Goal: Information Seeking & Learning: Learn about a topic

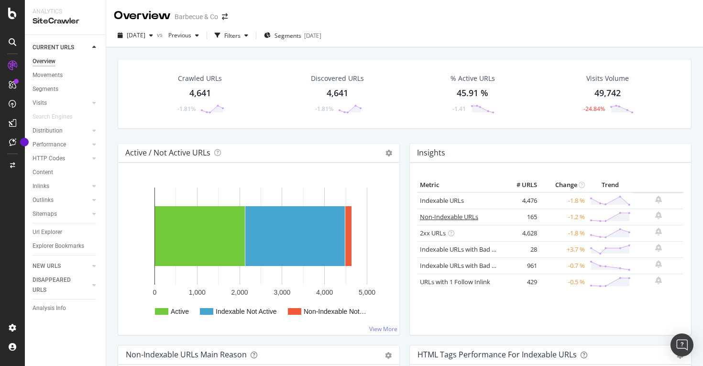
click at [449, 214] on link "Non-Indexable URLs" at bounding box center [449, 216] width 58 height 9
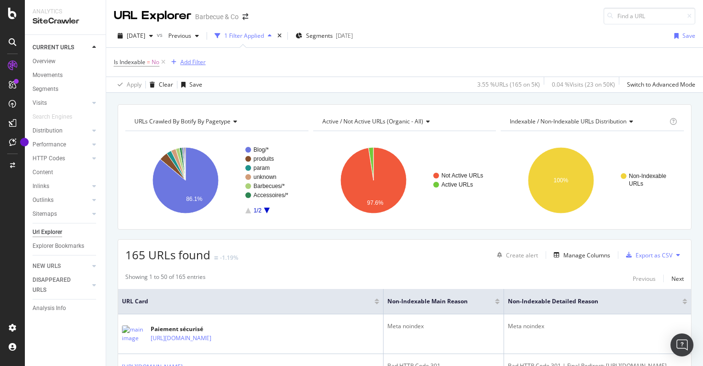
click at [189, 63] on div "Add Filter" at bounding box center [192, 62] width 25 height 8
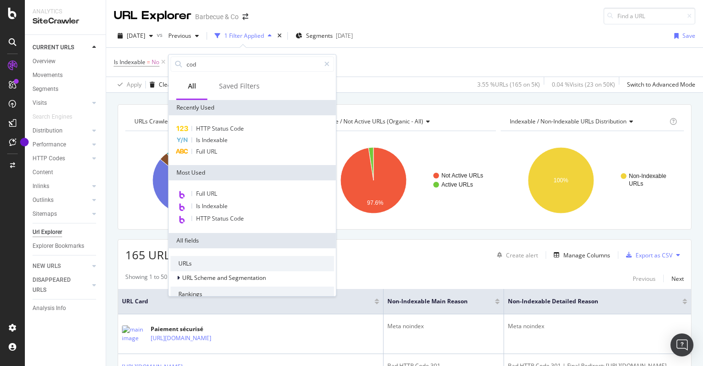
type input "code"
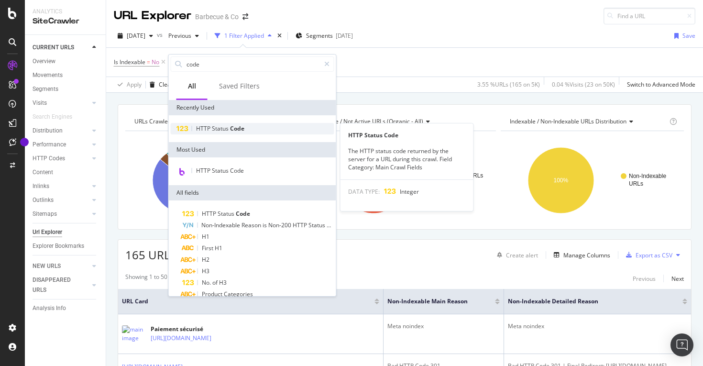
click at [227, 129] on span "Status" at bounding box center [221, 128] width 18 height 8
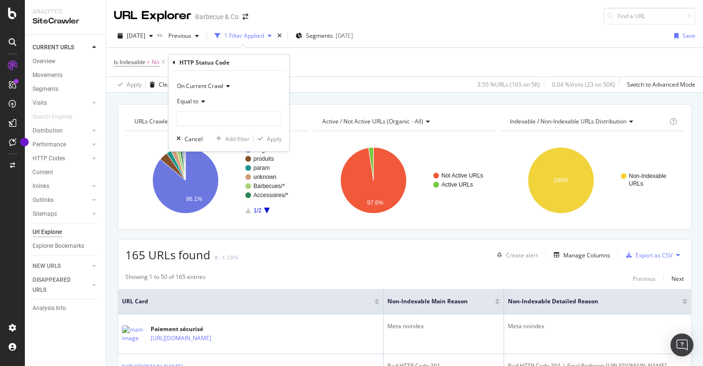
click at [203, 102] on icon at bounding box center [201, 101] width 7 height 6
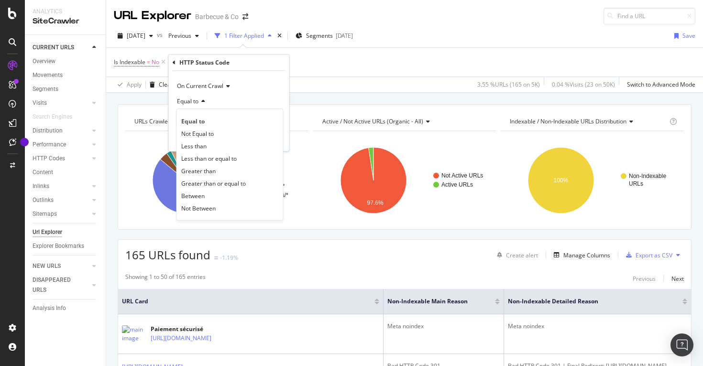
click at [230, 102] on div "Equal to" at bounding box center [228, 101] width 105 height 15
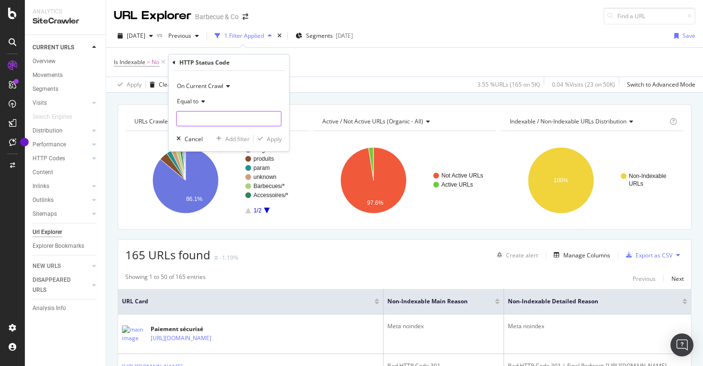
click at [219, 118] on input "number" at bounding box center [228, 118] width 105 height 15
click at [204, 150] on span "404" at bounding box center [220, 151] width 82 height 8
type input "404"
click at [277, 141] on div "Apply" at bounding box center [274, 139] width 15 height 8
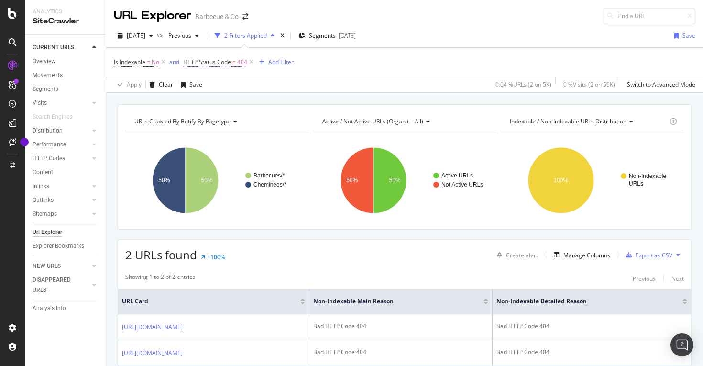
click at [230, 63] on span "HTTP Status Code" at bounding box center [207, 62] width 48 height 8
click at [219, 100] on icon at bounding box center [217, 100] width 7 height 6
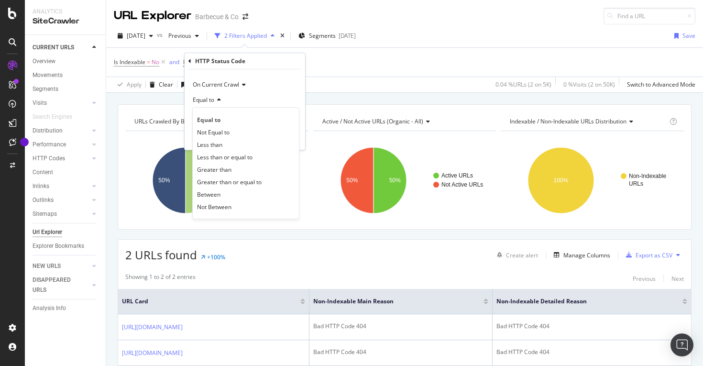
click at [219, 100] on icon at bounding box center [217, 100] width 7 height 6
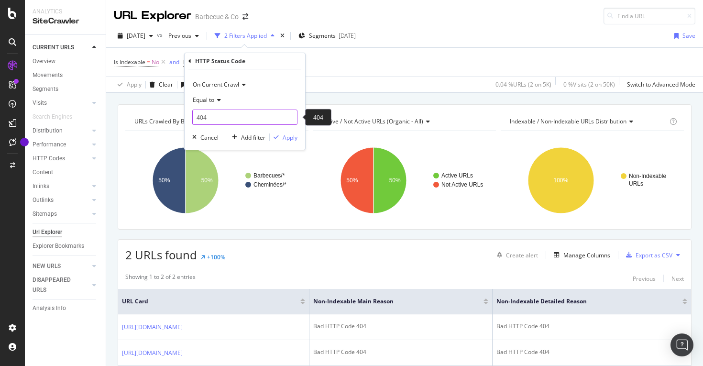
click at [219, 117] on input "404" at bounding box center [244, 116] width 105 height 15
click at [218, 141] on span "301" at bounding box center [234, 140] width 78 height 8
click at [244, 123] on input "301" at bounding box center [244, 116] width 105 height 15
click at [233, 149] on span "404" at bounding box center [236, 150] width 82 height 8
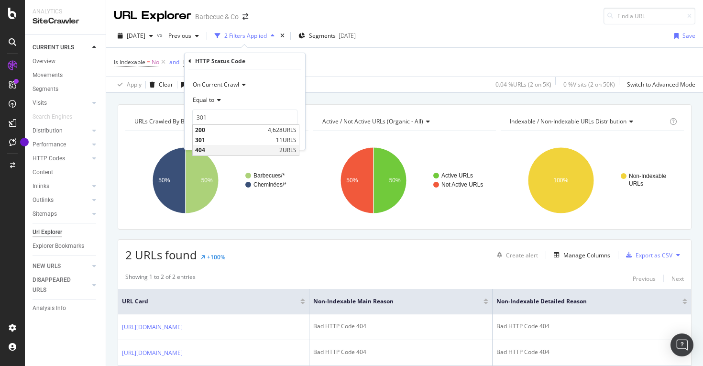
type input "404"
click at [591, 257] on div "Manage Columns" at bounding box center [586, 255] width 47 height 8
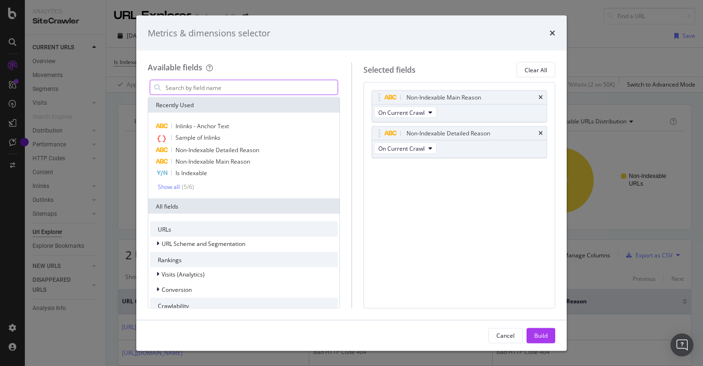
click at [240, 88] on input "modal" at bounding box center [250, 87] width 173 height 14
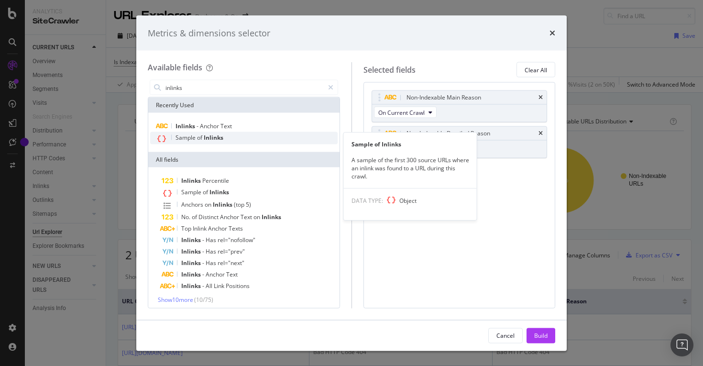
type input "inlinks"
click at [208, 138] on span "Inlinks" at bounding box center [214, 137] width 20 height 8
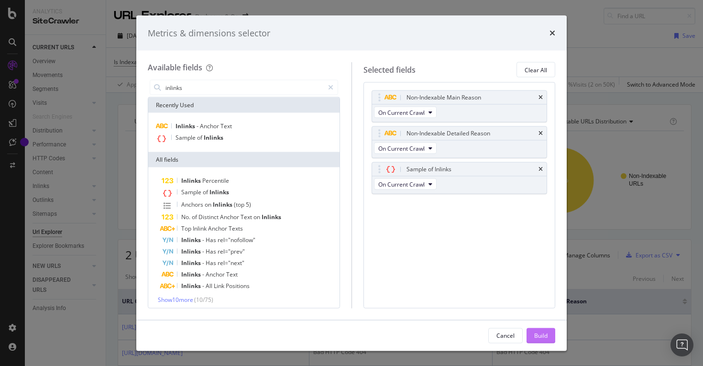
click at [542, 334] on div "Build" at bounding box center [540, 335] width 13 height 8
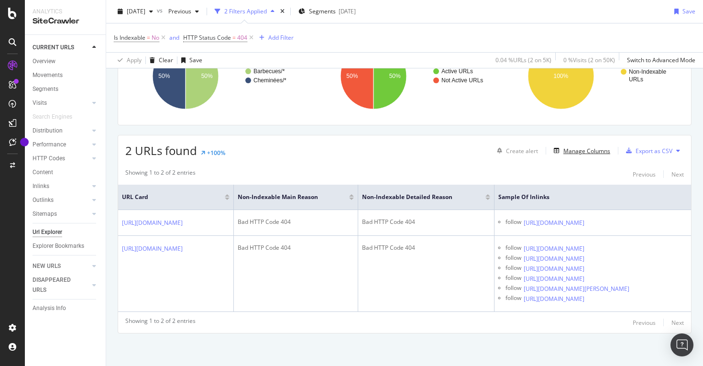
scroll to position [169, 0]
click at [302, 52] on div "Apply Clear Save 0.04 % URLs ( 2 on 5K ) 0 % Visits ( 2 on 50K ) Switch to Adva…" at bounding box center [404, 60] width 597 height 16
click at [230, 36] on span "HTTP Status Code" at bounding box center [207, 37] width 48 height 8
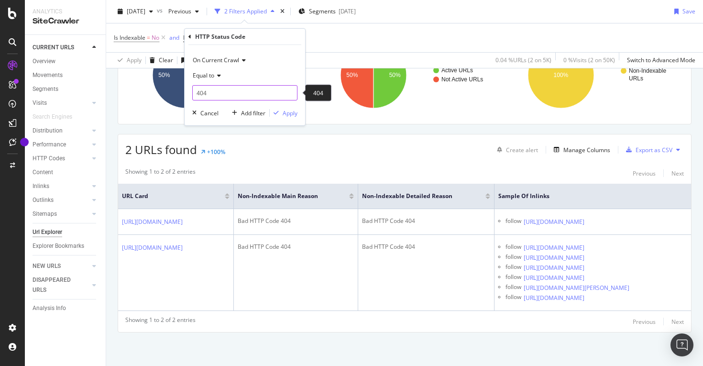
click at [216, 94] on input "404" at bounding box center [244, 92] width 105 height 15
type input "301"
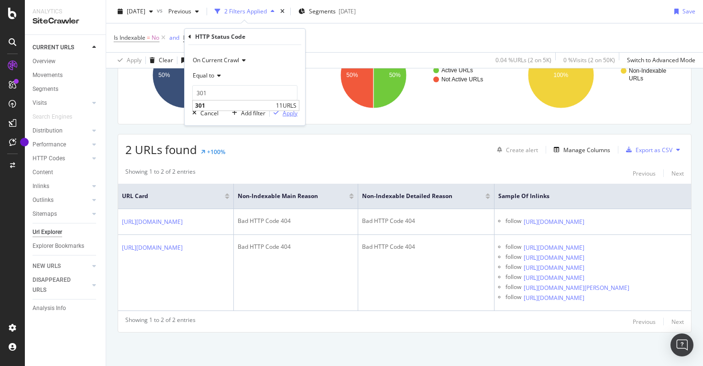
click at [290, 114] on div "Apply" at bounding box center [289, 113] width 15 height 8
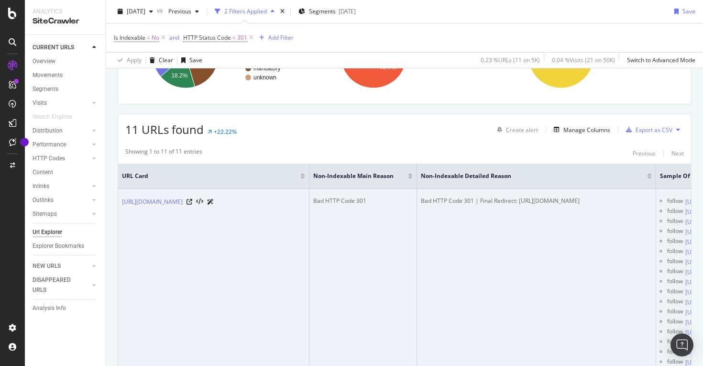
scroll to position [126, 0]
drag, startPoint x: 187, startPoint y: 234, endPoint x: 121, endPoint y: 201, distance: 73.5
copy link "https://barbecue-co.com/blog/comment-choisir-son-kamado/"
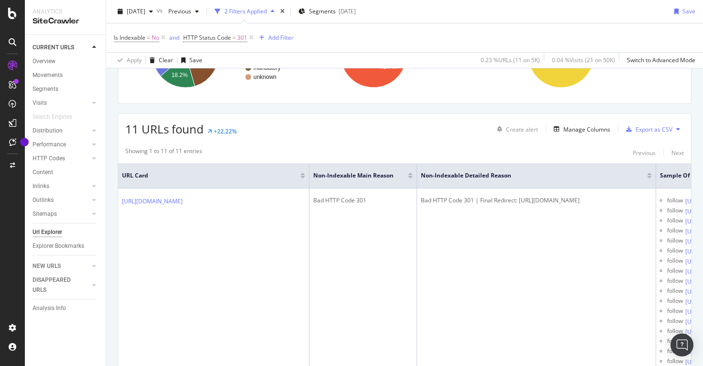
click at [331, 125] on div "11 URLs found +22.22% Create alert Manage Columns Export as CSV" at bounding box center [404, 125] width 573 height 23
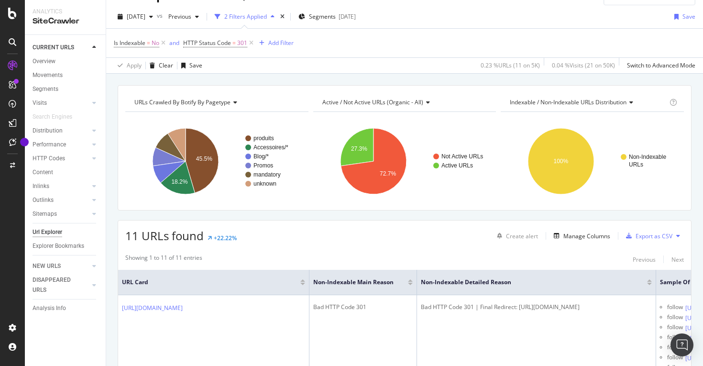
scroll to position [0, 0]
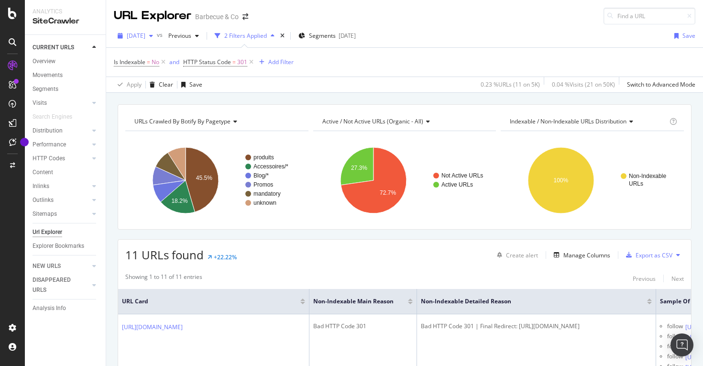
click at [145, 36] on span "[DATE]" at bounding box center [136, 36] width 19 height 8
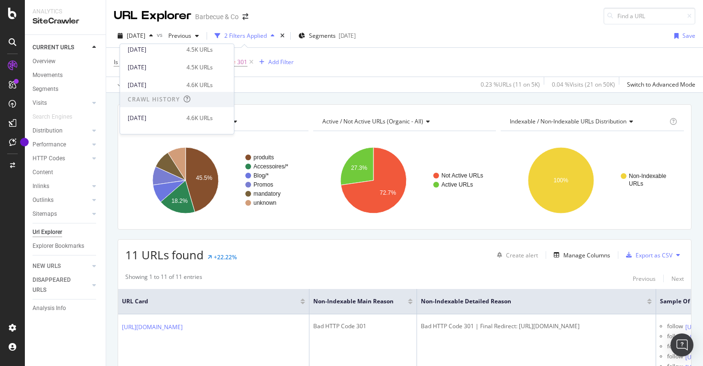
scroll to position [59, 0]
click at [11, 17] on icon at bounding box center [12, 13] width 9 height 11
click at [226, 63] on span "HTTP Status Code" at bounding box center [207, 62] width 48 height 8
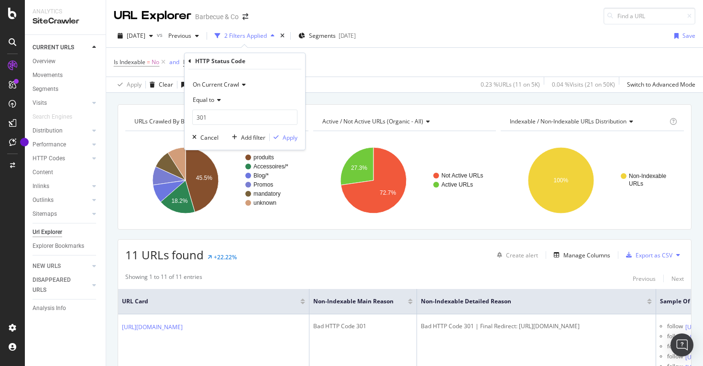
click at [217, 99] on icon at bounding box center [217, 100] width 7 height 6
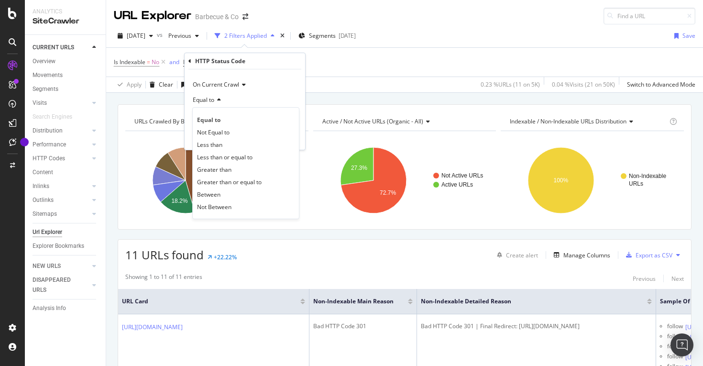
click at [217, 99] on icon at bounding box center [217, 100] width 7 height 6
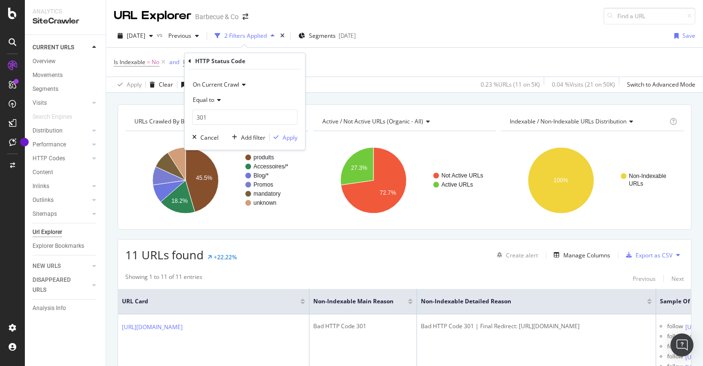
click at [230, 62] on div "HTTP Status Code" at bounding box center [220, 61] width 50 height 8
click at [190, 62] on icon at bounding box center [189, 61] width 3 height 6
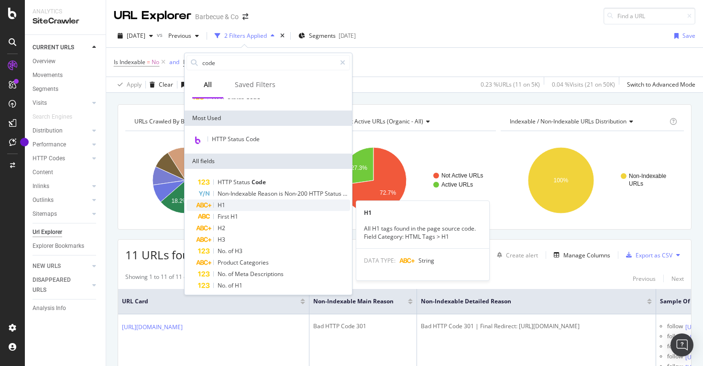
scroll to position [29, 0]
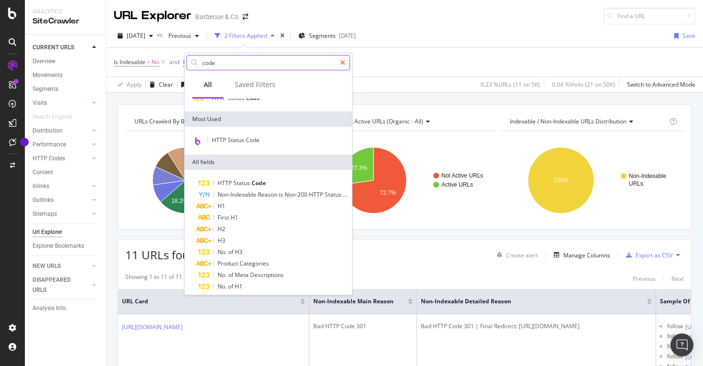
click at [343, 61] on icon at bounding box center [342, 62] width 5 height 7
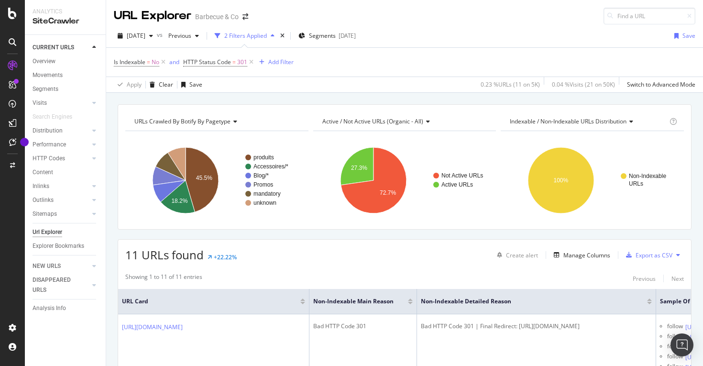
click at [140, 174] on rect "A chart." at bounding box center [216, 180] width 183 height 83
click at [252, 61] on icon at bounding box center [251, 62] width 8 height 10
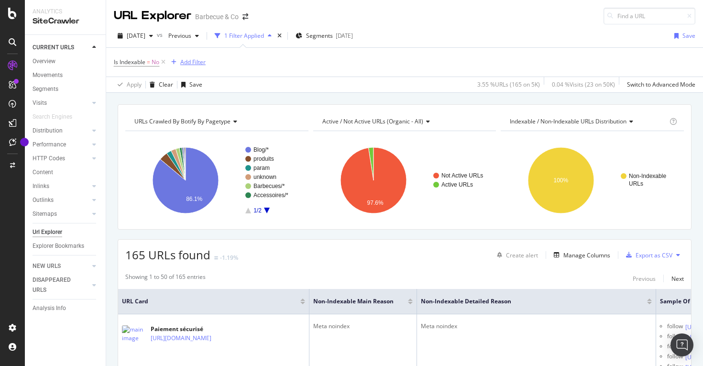
click at [196, 62] on div "Add Filter" at bounding box center [192, 62] width 25 height 8
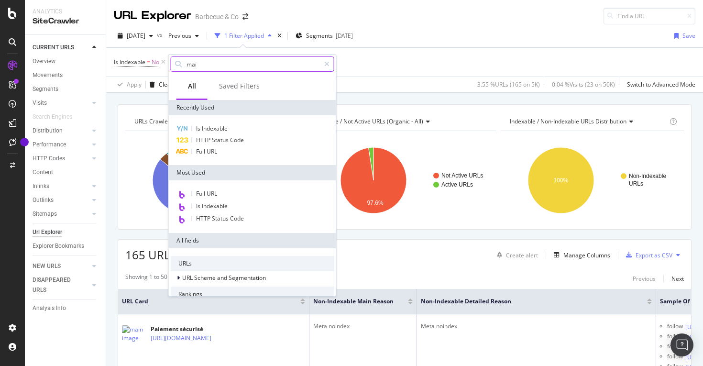
type input "main"
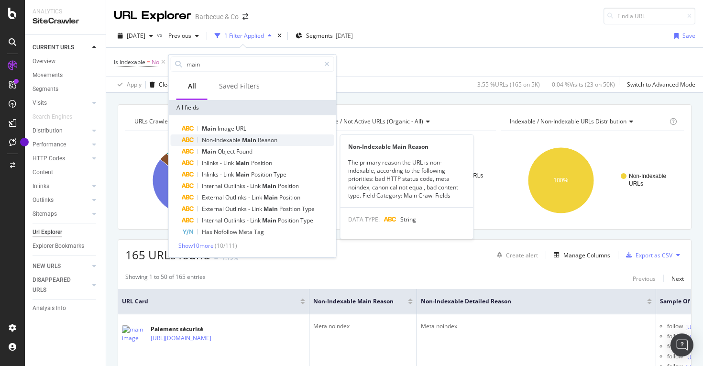
click at [256, 142] on span "Main" at bounding box center [250, 140] width 16 height 8
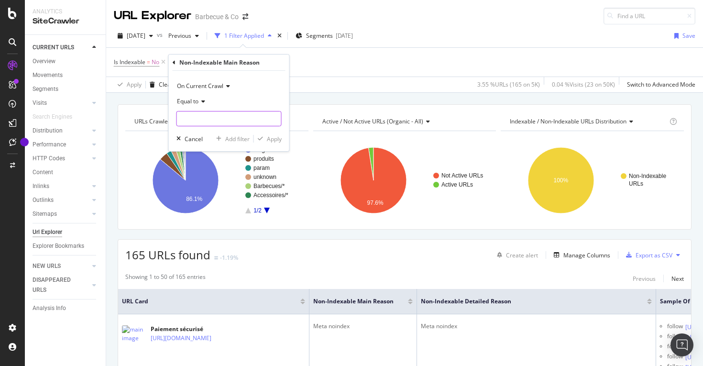
click at [207, 117] on input "text" at bounding box center [229, 118] width 104 height 15
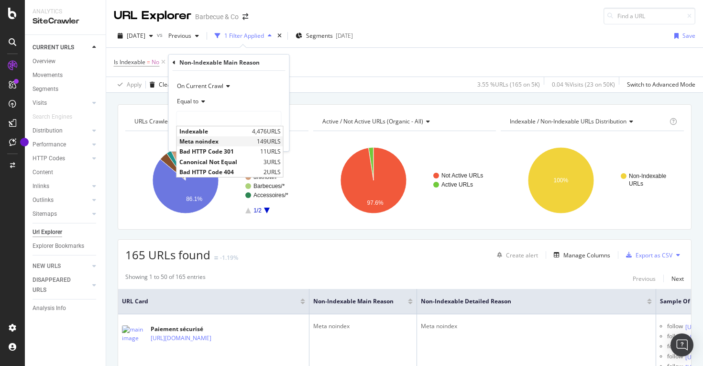
click at [214, 139] on span "Meta noindex" at bounding box center [216, 141] width 75 height 8
type input "Meta noindex"
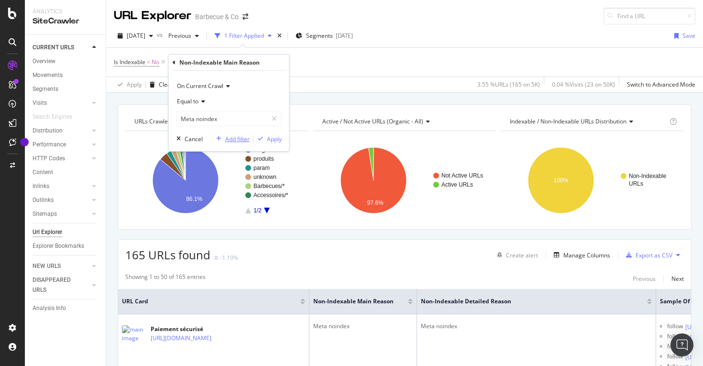
click at [236, 141] on div "Add filter" at bounding box center [237, 139] width 24 height 8
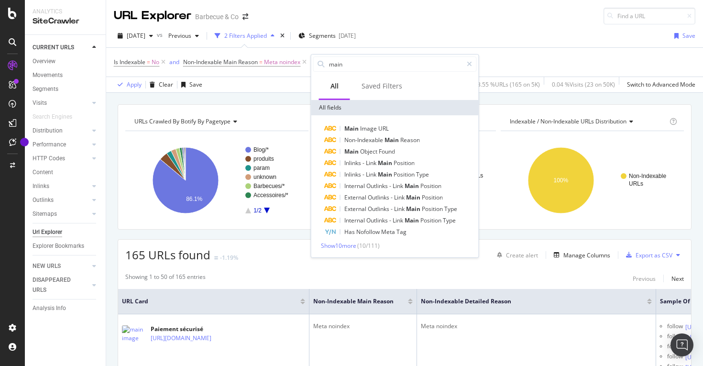
click at [292, 83] on div "Apply Clear Save 3.55 % URLs ( 165 on 5K ) 0.04 % Visits ( 23 on 50K ) Switch t…" at bounding box center [404, 84] width 597 height 16
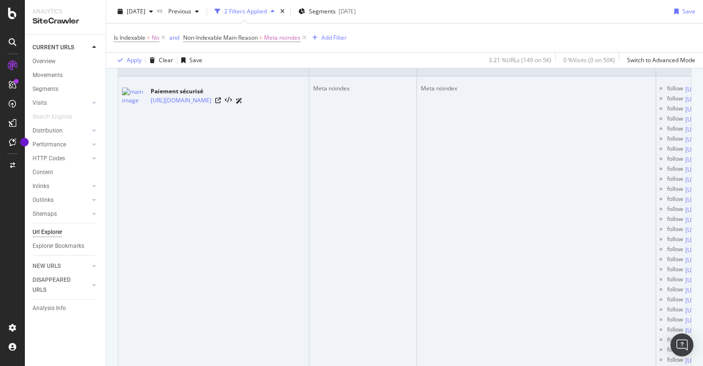
drag, startPoint x: 184, startPoint y: 119, endPoint x: 149, endPoint y: 100, distance: 39.1
copy link "https://barbecue-co.com/content/paiement-securise.html"
click at [211, 96] on link "https://barbecue-co.com/content/paiement-securise.html" at bounding box center [181, 101] width 61 height 10
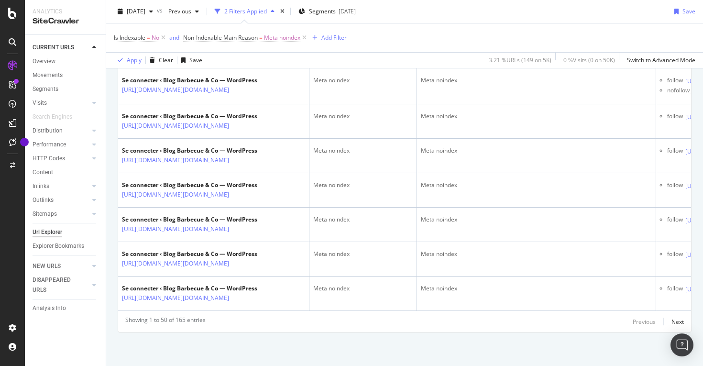
scroll to position [11093, 0]
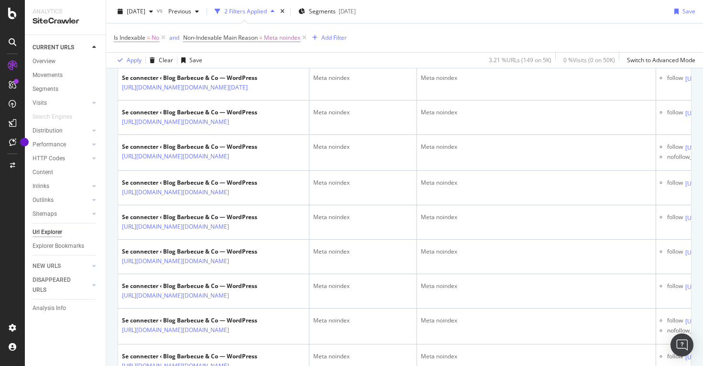
scroll to position [7715, 0]
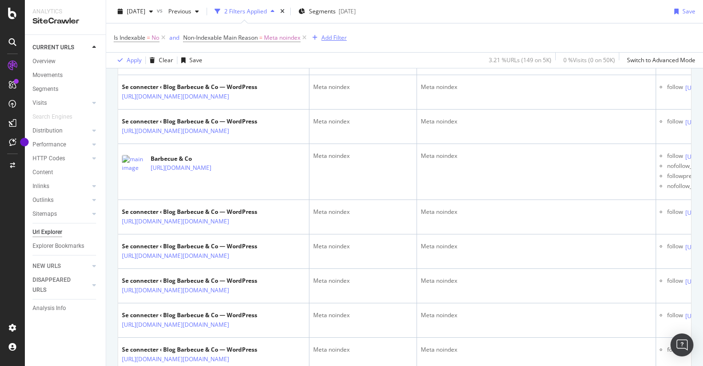
click at [335, 36] on div "Add Filter" at bounding box center [333, 37] width 25 height 8
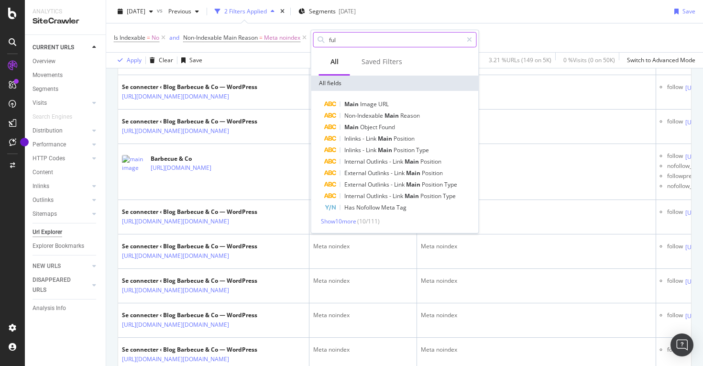
type input "full"
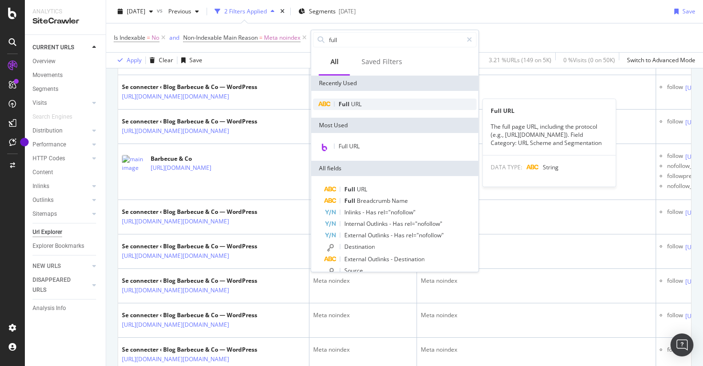
click at [366, 106] on div "Full URL" at bounding box center [394, 103] width 163 height 11
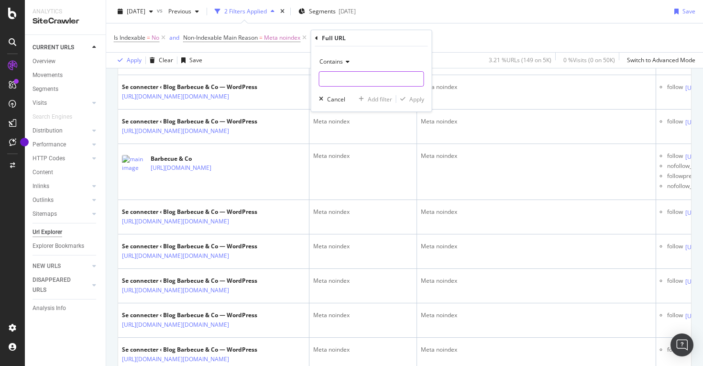
click at [351, 76] on input "text" at bounding box center [371, 78] width 104 height 15
type input "wp-"
click at [409, 100] on div "Apply" at bounding box center [416, 99] width 15 height 8
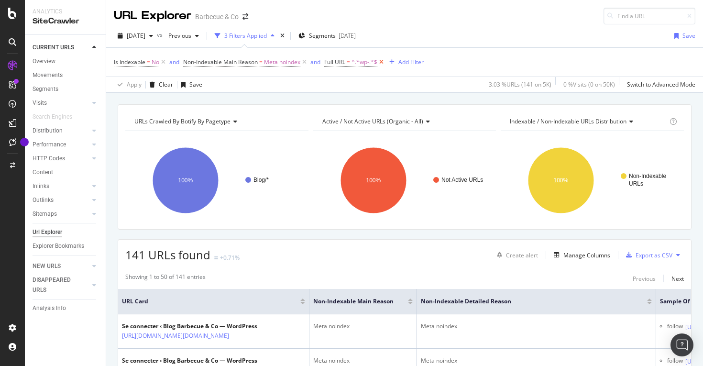
click at [383, 62] on icon at bounding box center [381, 62] width 8 height 10
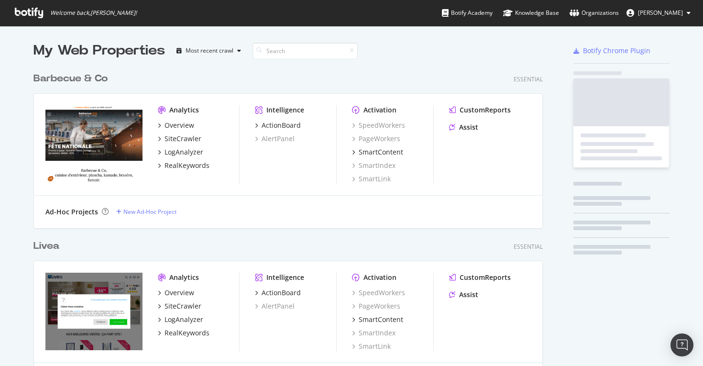
scroll to position [366, 703]
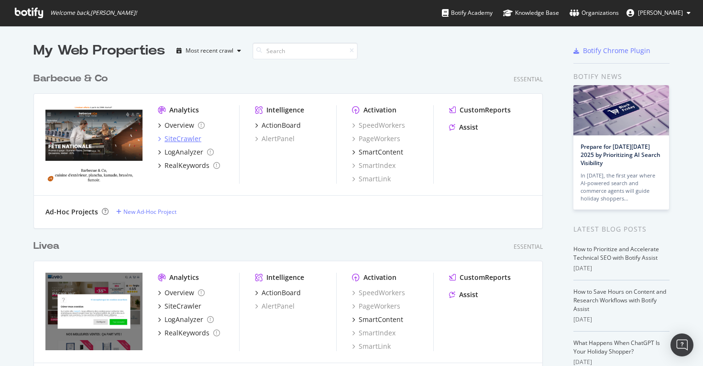
click at [176, 137] on div "SiteCrawler" at bounding box center [182, 139] width 37 height 10
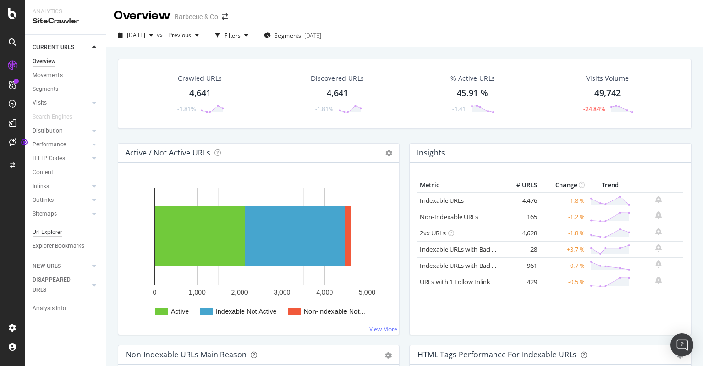
click at [55, 229] on div "Url Explorer" at bounding box center [48, 232] width 30 height 10
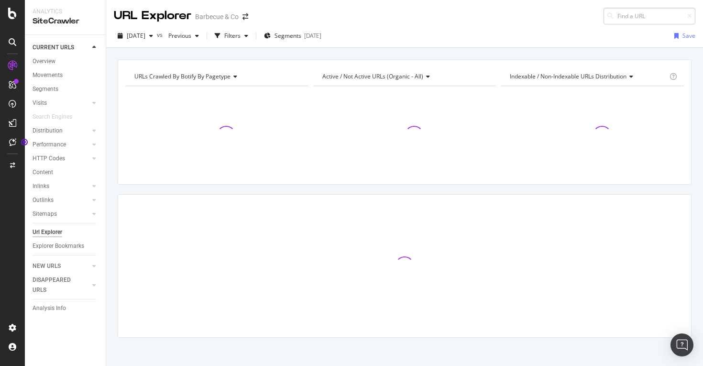
click at [625, 19] on input at bounding box center [649, 16] width 92 height 17
type input "[URL][DOMAIN_NAME]"
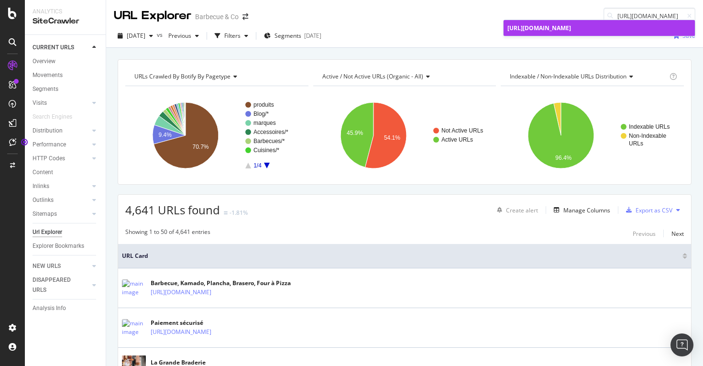
click at [571, 28] on span "https://barbecue-co.com/blog/comment-choisir-son-kamado/" at bounding box center [539, 28] width 64 height 8
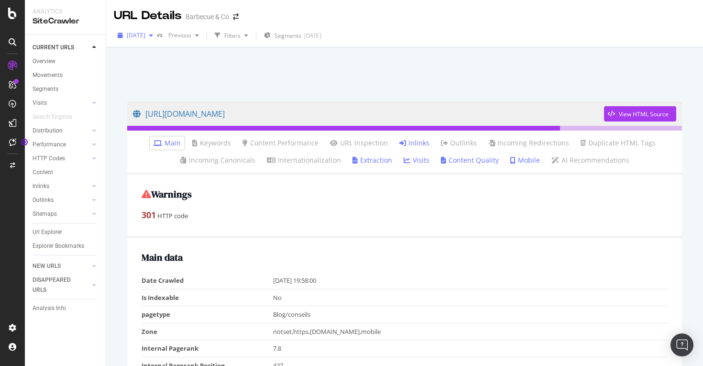
click at [145, 35] on span "[DATE]" at bounding box center [136, 35] width 19 height 8
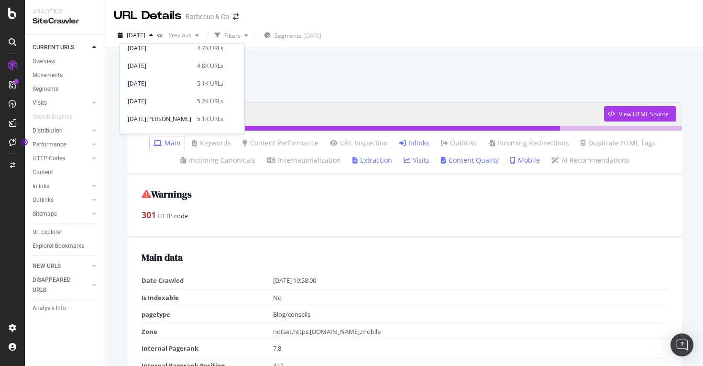
scroll to position [180, 0]
click at [170, 63] on div "[DATE]" at bounding box center [160, 64] width 64 height 9
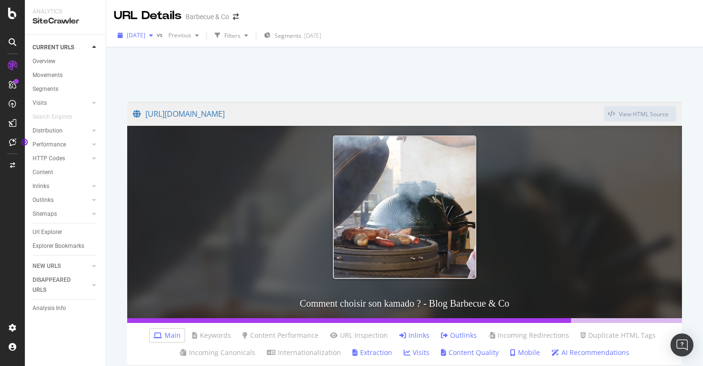
click at [145, 36] on span "[DATE]" at bounding box center [136, 35] width 19 height 8
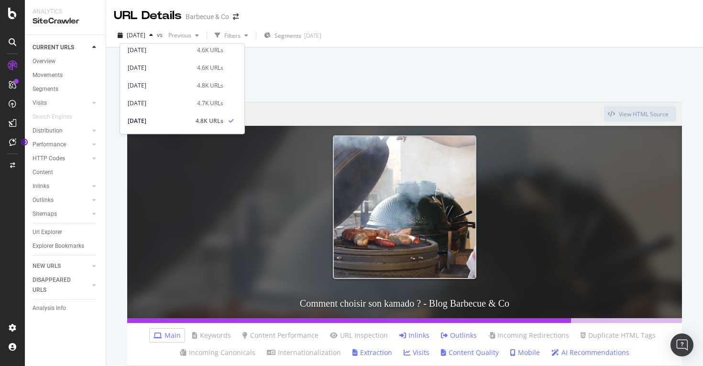
scroll to position [135, 0]
click at [175, 89] on div "[DATE]" at bounding box center [160, 91] width 64 height 9
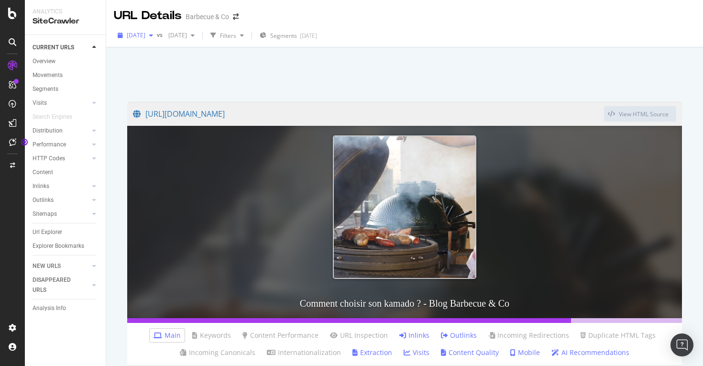
click at [145, 37] on span "[DATE]" at bounding box center [136, 35] width 19 height 8
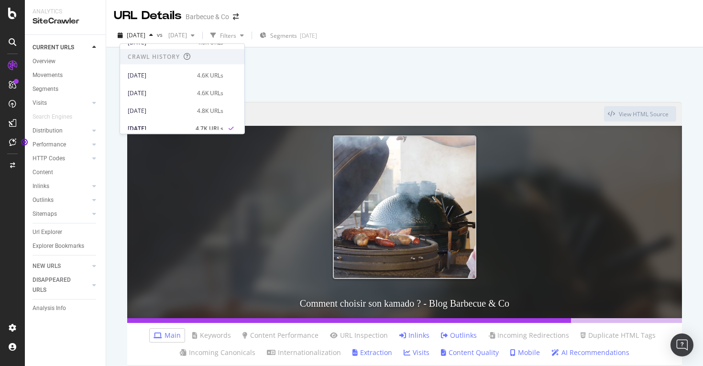
scroll to position [99, 0]
click at [157, 90] on div "[DATE]" at bounding box center [160, 91] width 64 height 9
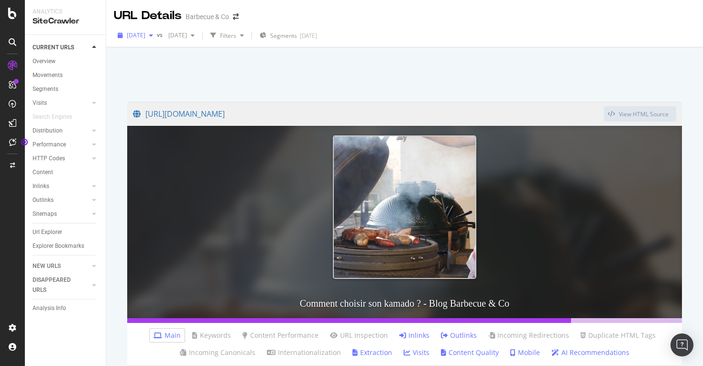
click at [145, 37] on span "[DATE]" at bounding box center [136, 35] width 19 height 8
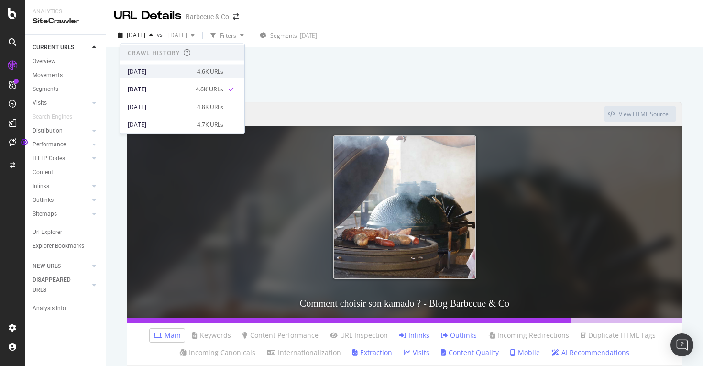
scroll to position [99, 0]
click at [155, 72] on div "[DATE]" at bounding box center [160, 74] width 64 height 9
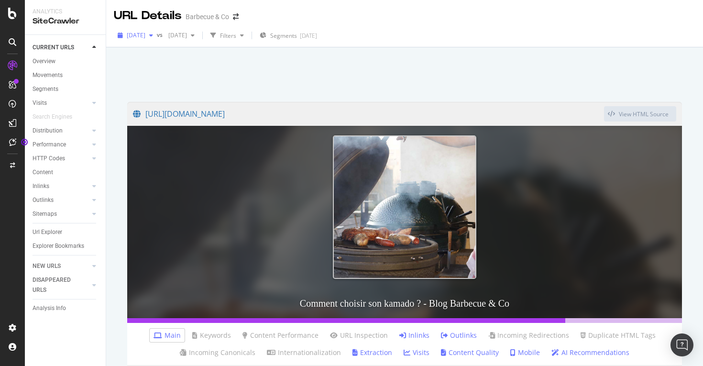
click at [145, 38] on span "[DATE]" at bounding box center [136, 35] width 19 height 8
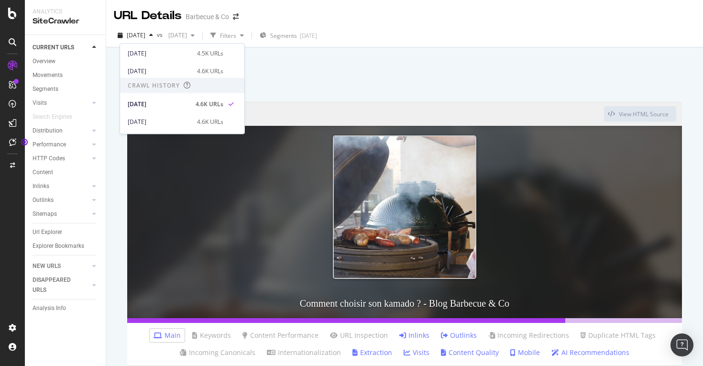
scroll to position [65, 0]
click at [157, 80] on div "2025 Aug. 17th" at bounding box center [160, 76] width 64 height 9
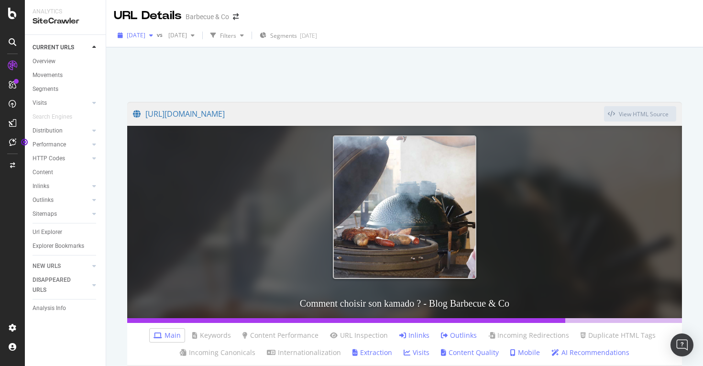
click at [145, 35] on span "2025 Aug. 17th" at bounding box center [136, 35] width 19 height 8
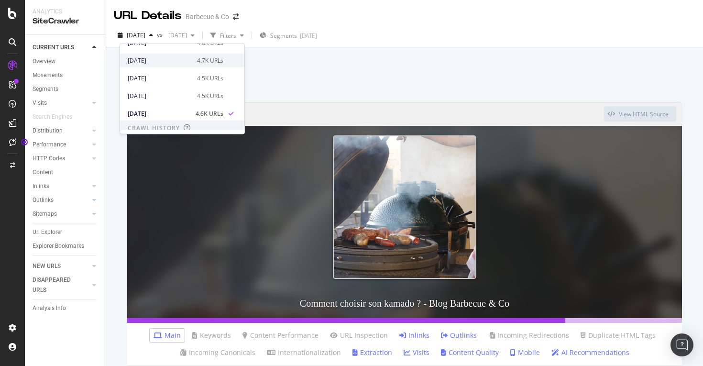
scroll to position [28, 0]
click at [165, 96] on div "[DATE]" at bounding box center [160, 94] width 64 height 9
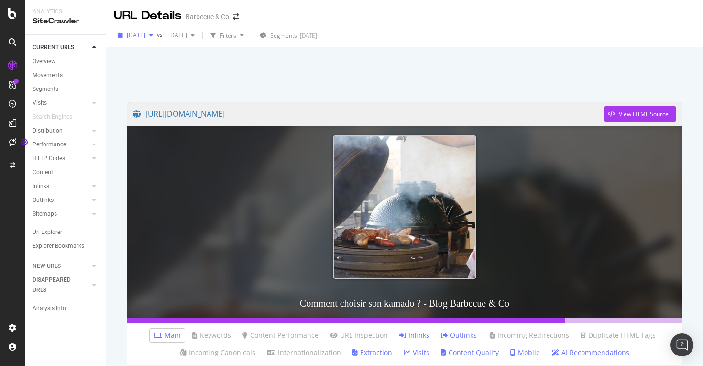
click at [145, 37] on span "[DATE]" at bounding box center [136, 35] width 19 height 8
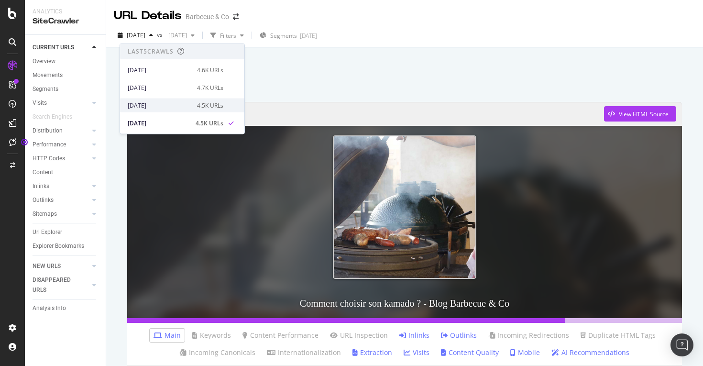
click at [162, 107] on div "2025 Aug. 31st" at bounding box center [160, 105] width 64 height 9
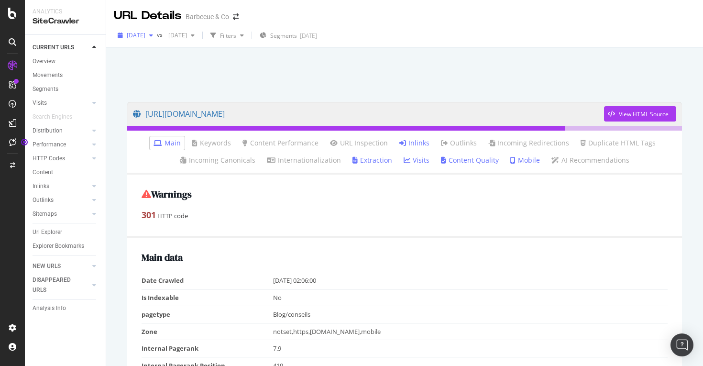
click at [145, 35] on span "2025 Aug. 31st" at bounding box center [136, 35] width 19 height 8
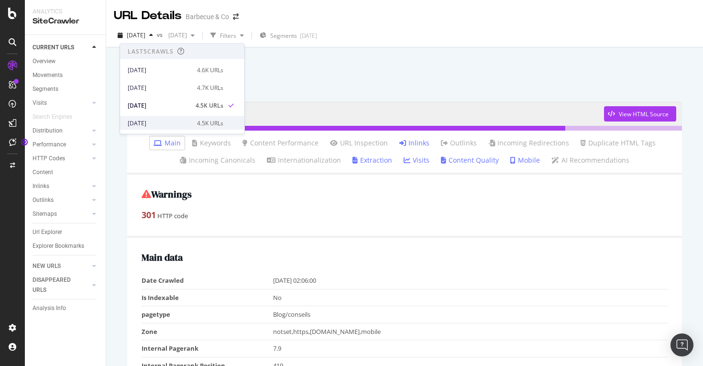
click at [163, 123] on div "[DATE]" at bounding box center [160, 123] width 64 height 9
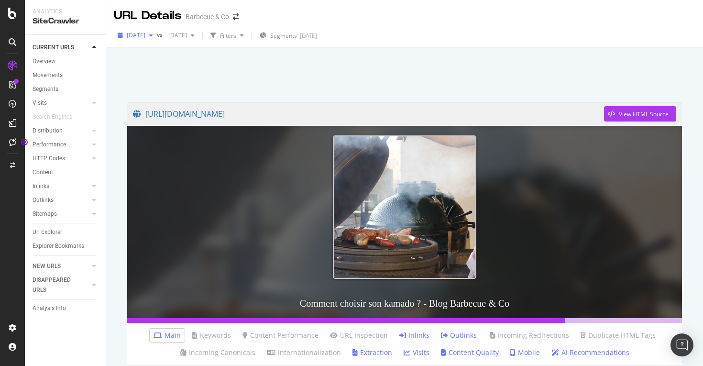
click at [145, 37] on span "[DATE]" at bounding box center [136, 35] width 19 height 8
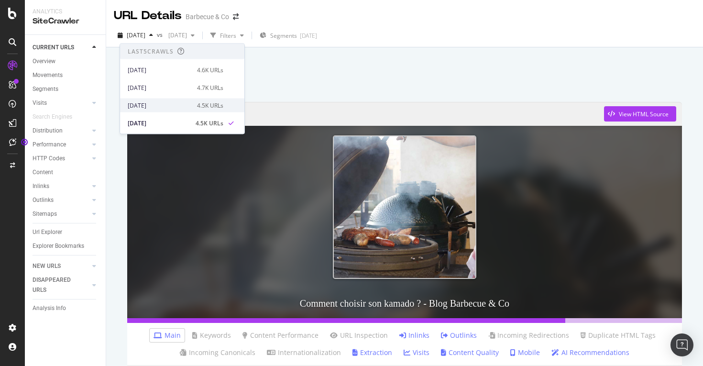
click at [164, 104] on div "2025 Aug. 31st" at bounding box center [160, 105] width 64 height 9
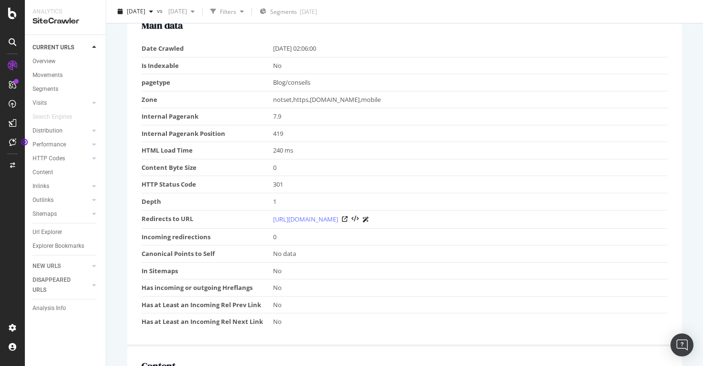
scroll to position [232, 0]
click at [347, 218] on icon at bounding box center [345, 219] width 6 height 6
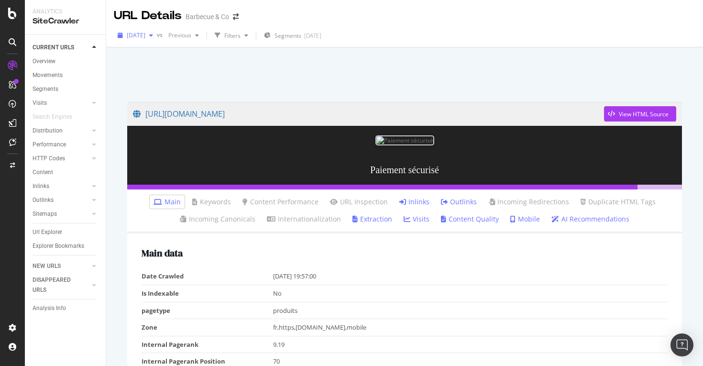
click at [145, 38] on span "[DATE]" at bounding box center [136, 35] width 19 height 8
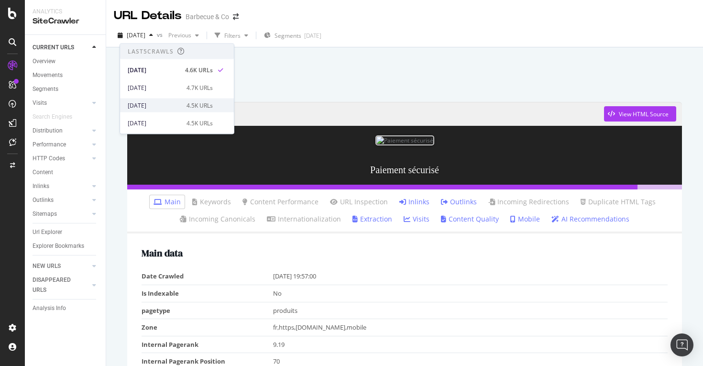
click at [177, 110] on div "2025 Aug. 31st 4.5K URLs" at bounding box center [177, 105] width 114 height 14
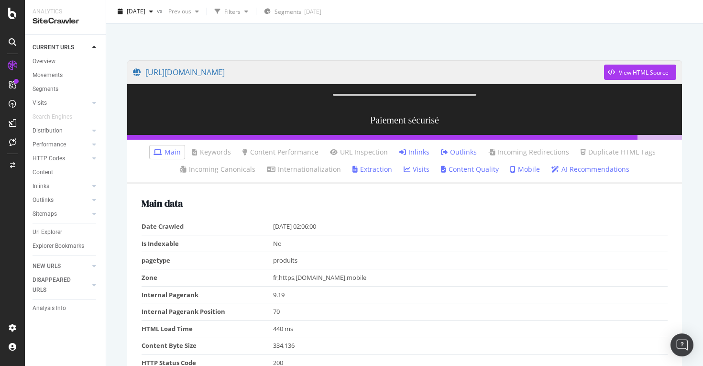
scroll to position [44, 0]
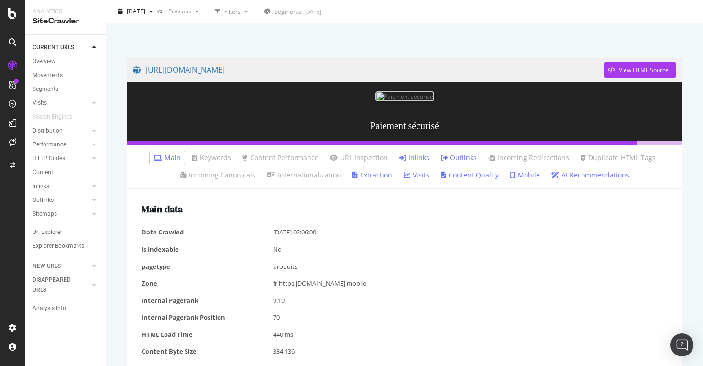
click at [419, 163] on li "Inlinks" at bounding box center [414, 157] width 38 height 13
click at [419, 155] on link "Inlinks" at bounding box center [414, 158] width 30 height 10
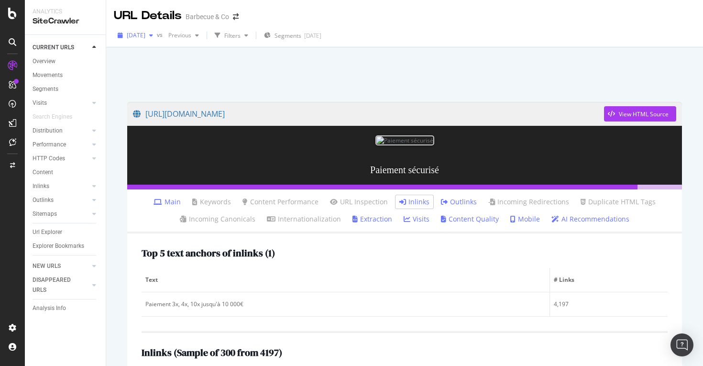
click at [145, 36] on span "[DATE]" at bounding box center [136, 35] width 19 height 8
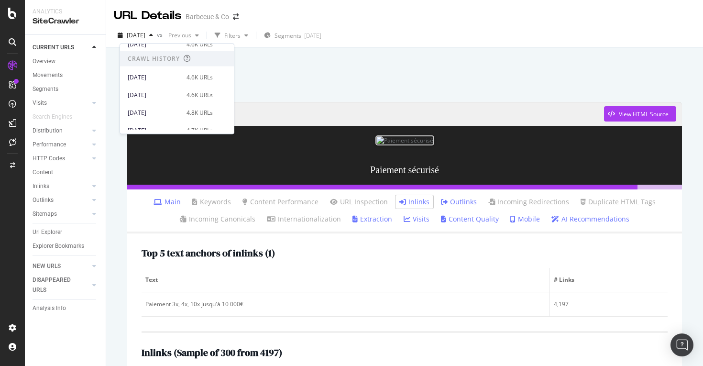
scroll to position [93, 0]
click at [173, 97] on div "[DATE]" at bounding box center [154, 98] width 53 height 9
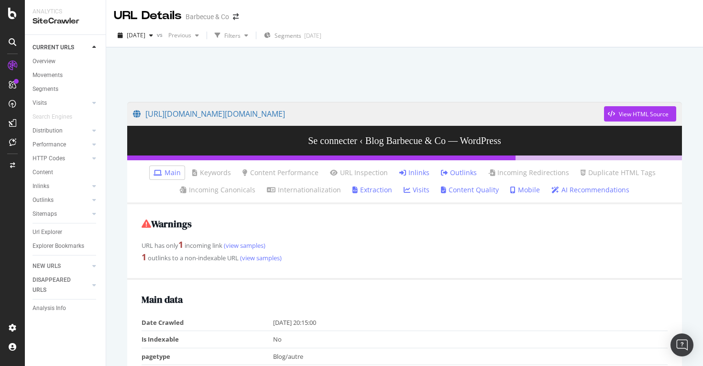
click at [415, 172] on link "Inlinks" at bounding box center [414, 173] width 30 height 10
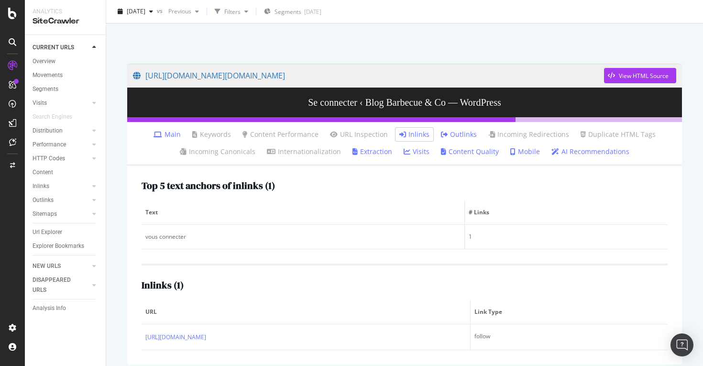
scroll to position [35, 0]
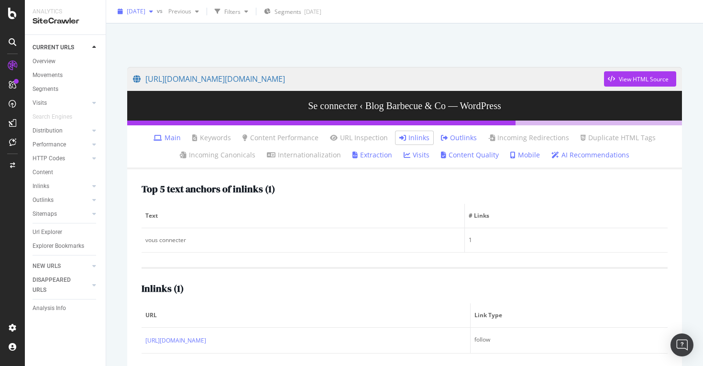
click at [145, 12] on span "[DATE]" at bounding box center [136, 11] width 19 height 8
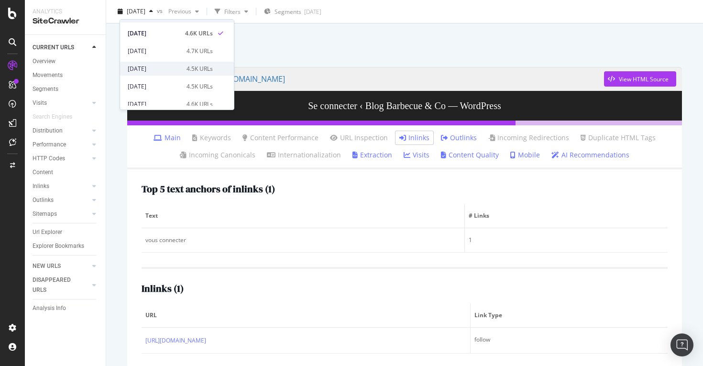
scroll to position [13, 0]
click at [160, 69] on div "2025 Aug. 31st" at bounding box center [154, 68] width 53 height 9
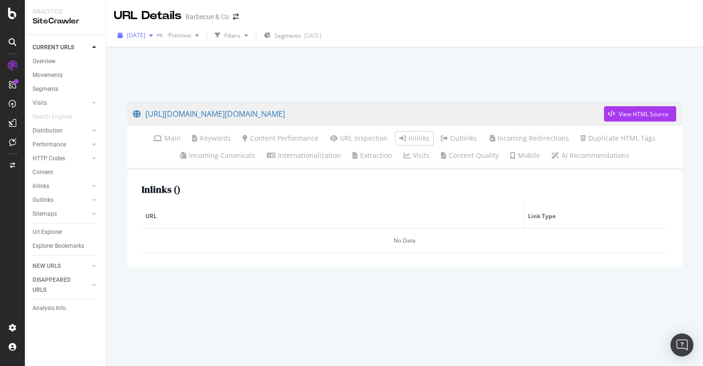
click at [145, 38] on span "2025 Aug. 31st" at bounding box center [136, 35] width 19 height 8
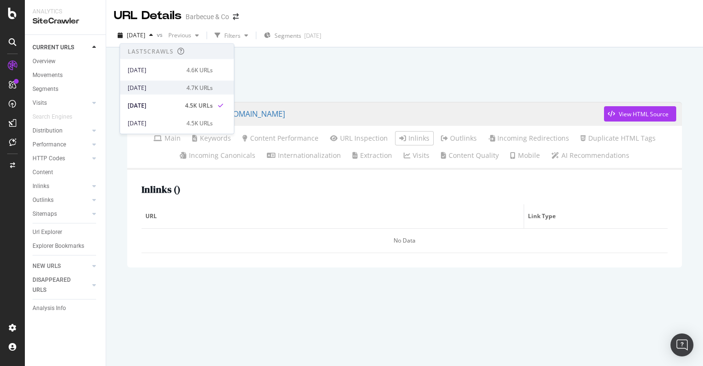
click at [162, 87] on div "2025 Sep. 14th" at bounding box center [154, 87] width 53 height 9
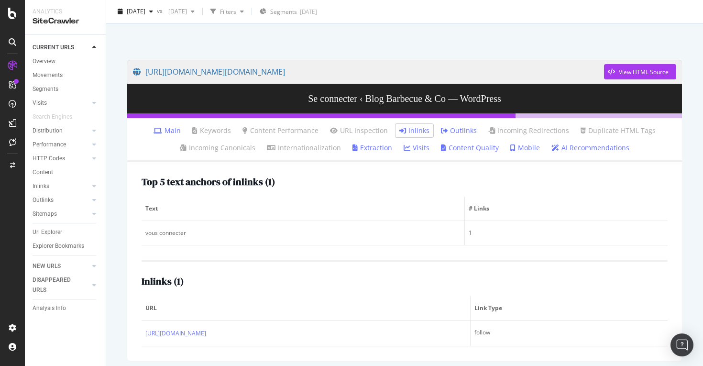
scroll to position [47, 0]
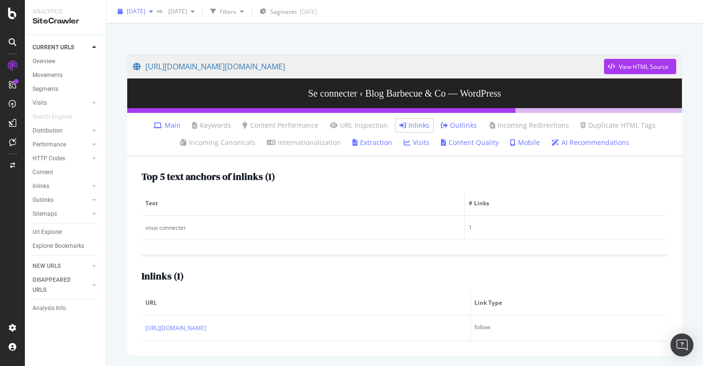
click at [153, 12] on icon "button" at bounding box center [151, 12] width 4 height 6
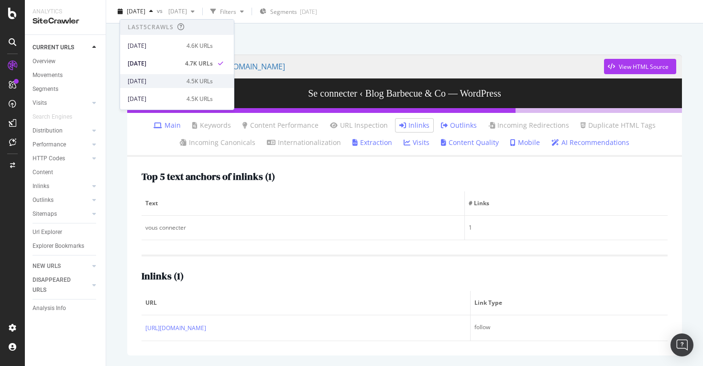
click at [174, 81] on div "2025 Aug. 31st" at bounding box center [154, 81] width 53 height 9
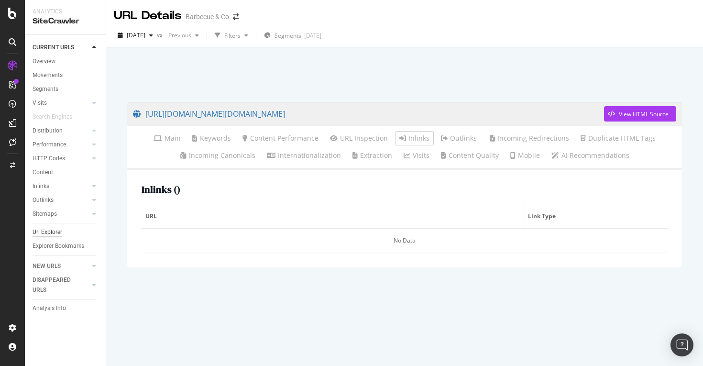
click at [52, 232] on div "Url Explorer" at bounding box center [48, 232] width 30 height 10
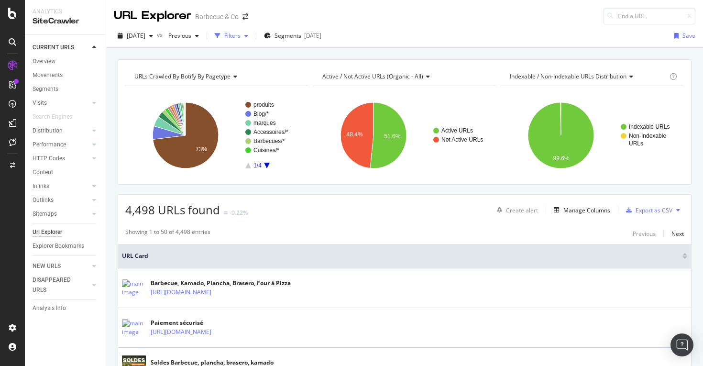
click at [240, 34] on div "Filters" at bounding box center [232, 36] width 16 height 8
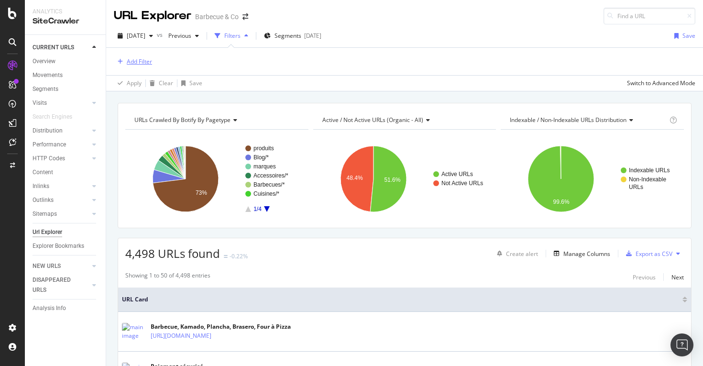
click at [145, 61] on div "Add Filter" at bounding box center [139, 61] width 25 height 8
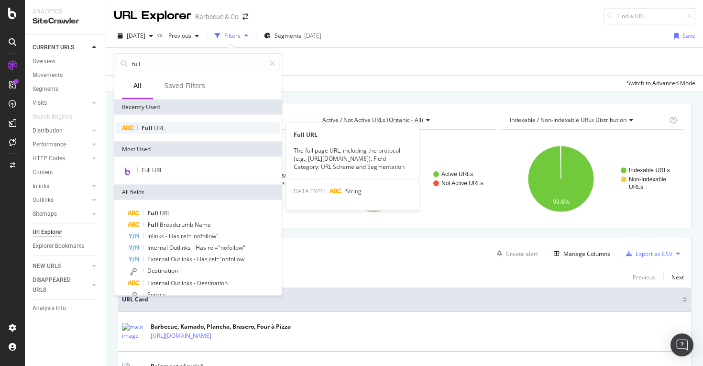
type input "full"
click at [170, 127] on div "Full URL" at bounding box center [197, 127] width 163 height 11
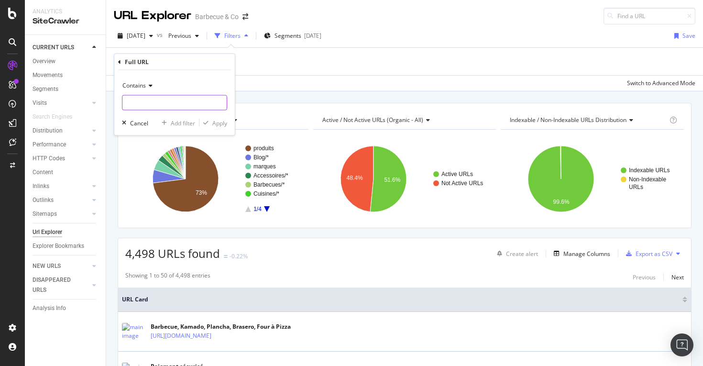
click at [174, 98] on input "text" at bounding box center [174, 102] width 104 height 15
type input "wp-login"
click at [217, 126] on div "Apply" at bounding box center [219, 123] width 15 height 8
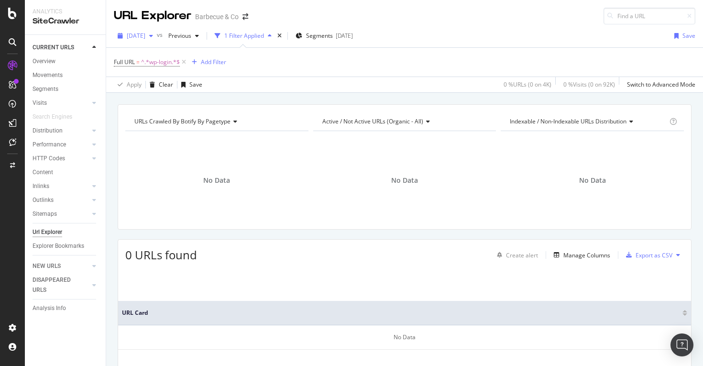
click at [145, 34] on span "2025 Aug. 31st" at bounding box center [136, 36] width 19 height 8
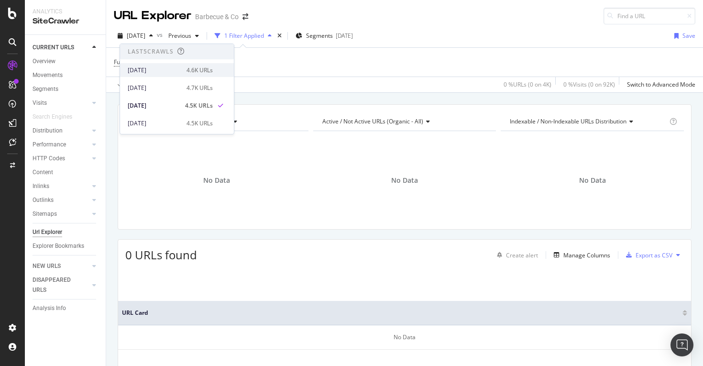
click at [155, 70] on div "[DATE]" at bounding box center [154, 70] width 53 height 9
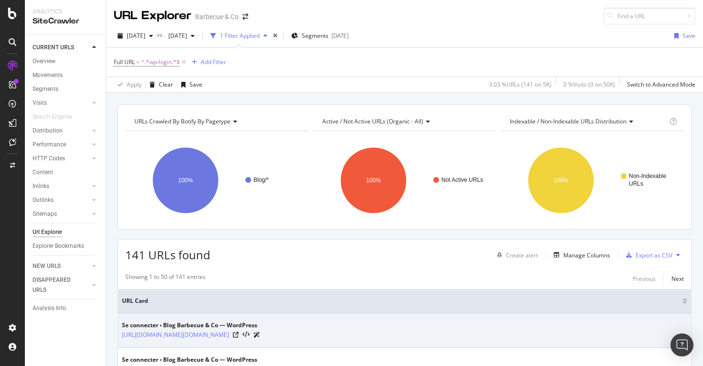
drag, startPoint x: 120, startPoint y: 336, endPoint x: 471, endPoint y: 332, distance: 351.3
click at [471, 332] on td "Se connecter ‹ Blog Barbecue & Co — WordPress https://barbecue-co.com/blog/wp-l…" at bounding box center [404, 330] width 573 height 34
copy link "[URL][DOMAIN_NAME][DOMAIN_NAME]"
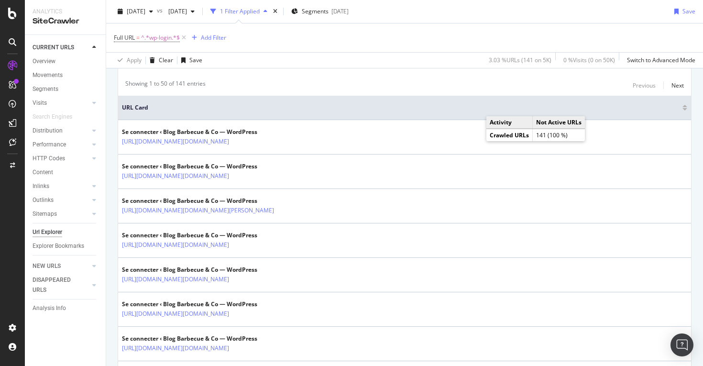
scroll to position [192, 0]
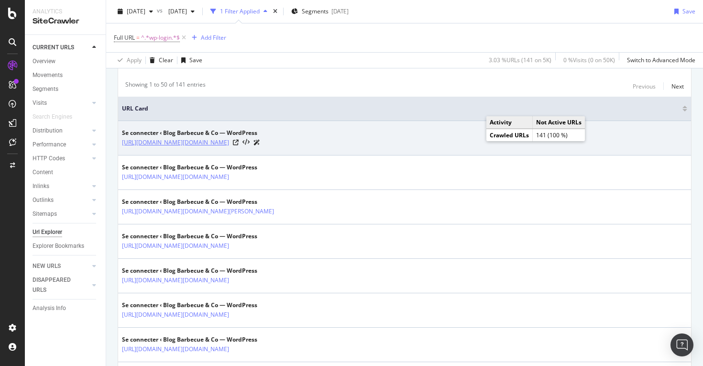
click at [229, 144] on link "[URL][DOMAIN_NAME][DOMAIN_NAME]" at bounding box center [175, 143] width 107 height 10
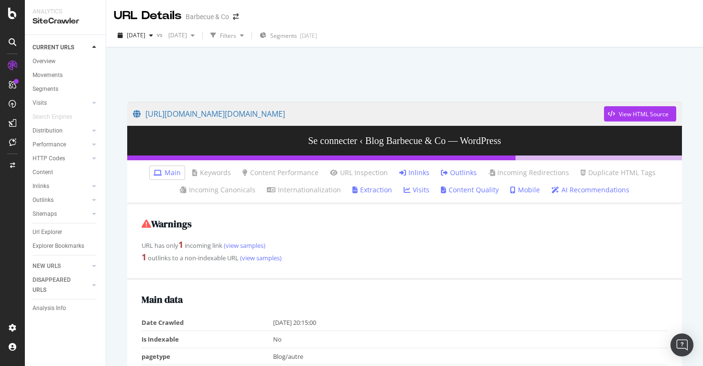
click at [424, 174] on link "Inlinks" at bounding box center [414, 173] width 30 height 10
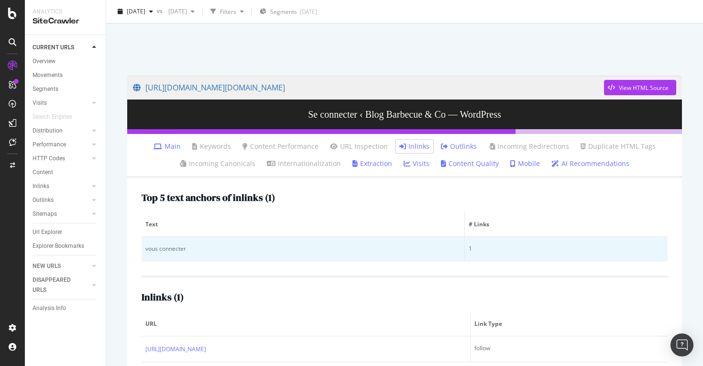
scroll to position [47, 0]
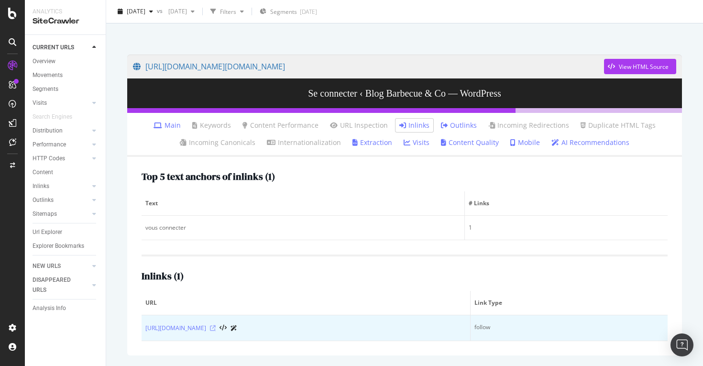
click at [216, 328] on icon at bounding box center [213, 328] width 6 height 6
